Goal: Transaction & Acquisition: Purchase product/service

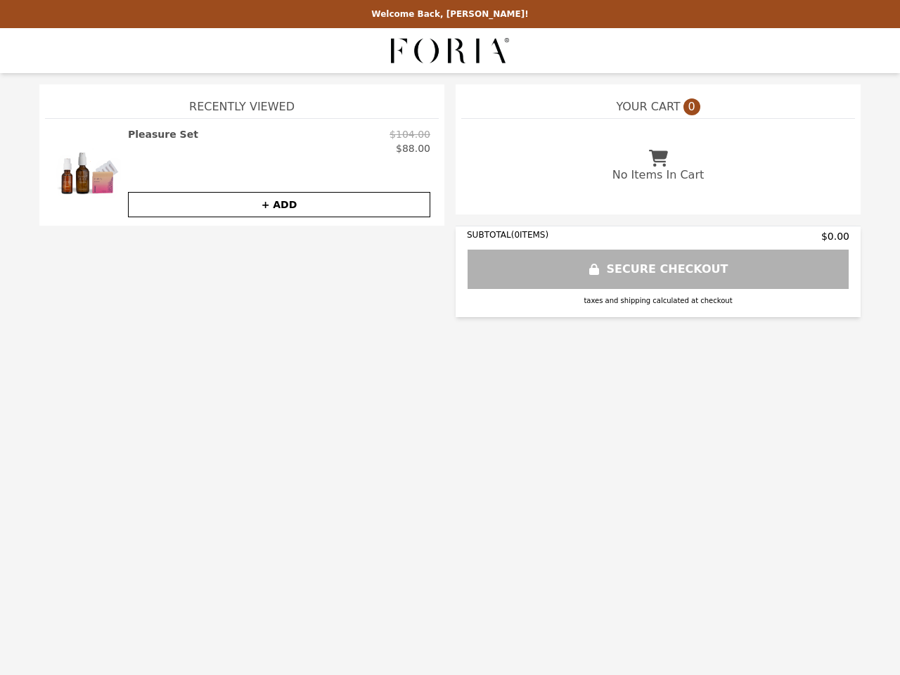
click at [87, 172] on img at bounding box center [86, 172] width 67 height 90
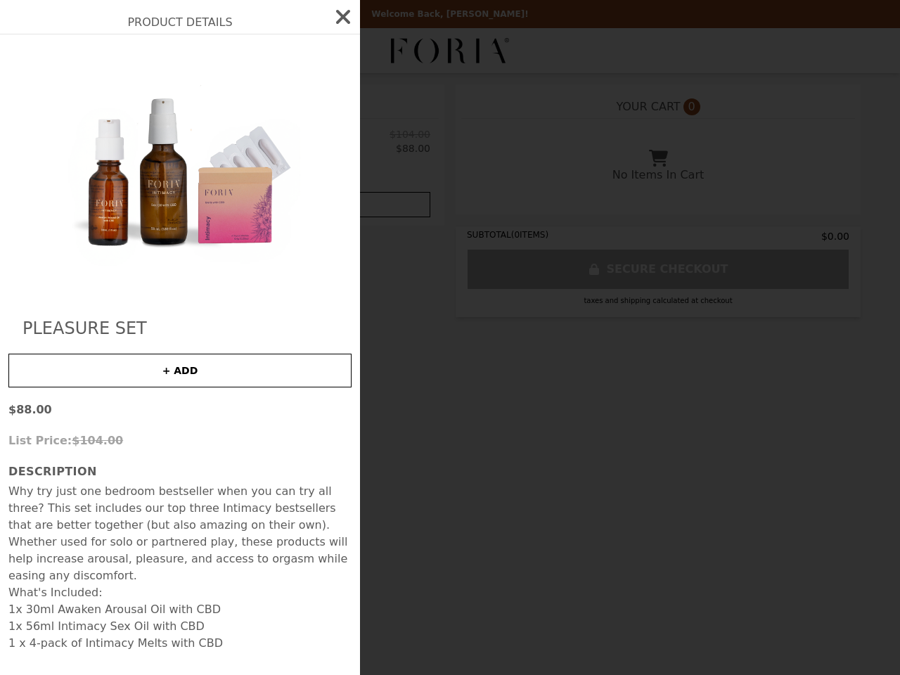
click at [279, 141] on div at bounding box center [179, 168] width 343 height 240
click at [279, 205] on img at bounding box center [179, 168] width 257 height 240
